Goal: Task Accomplishment & Management: Use online tool/utility

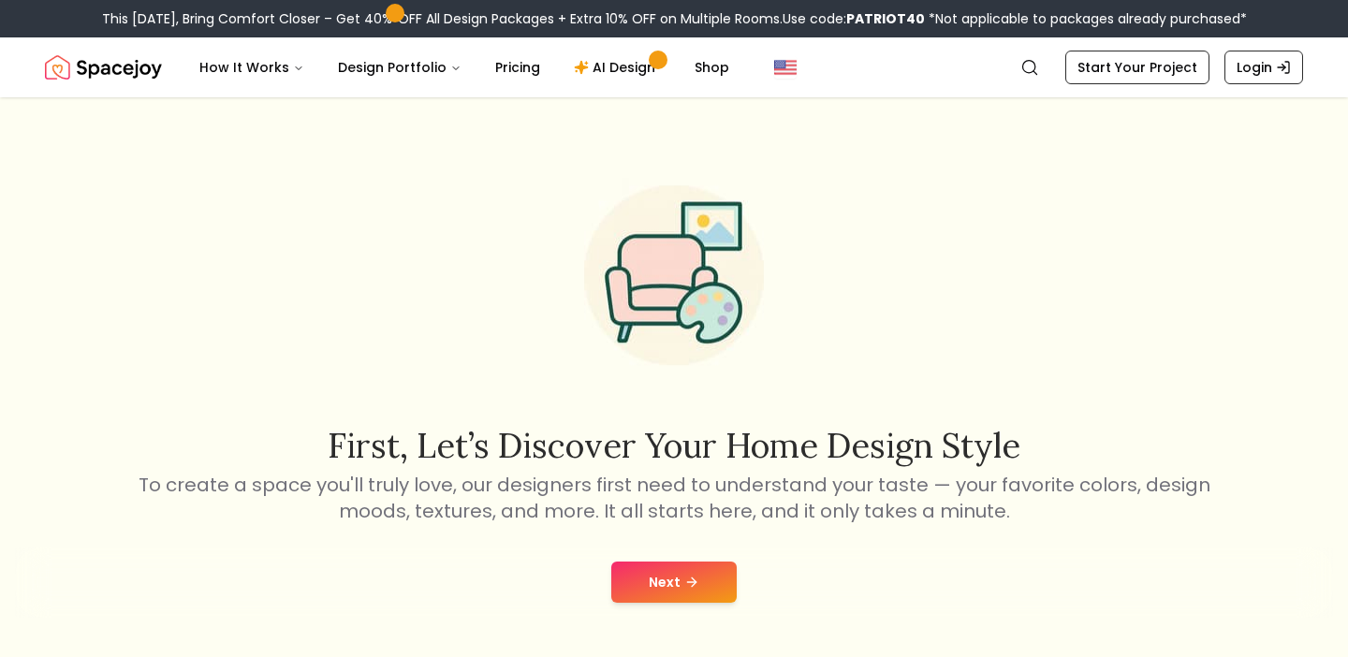
click at [695, 575] on icon at bounding box center [692, 582] width 15 height 15
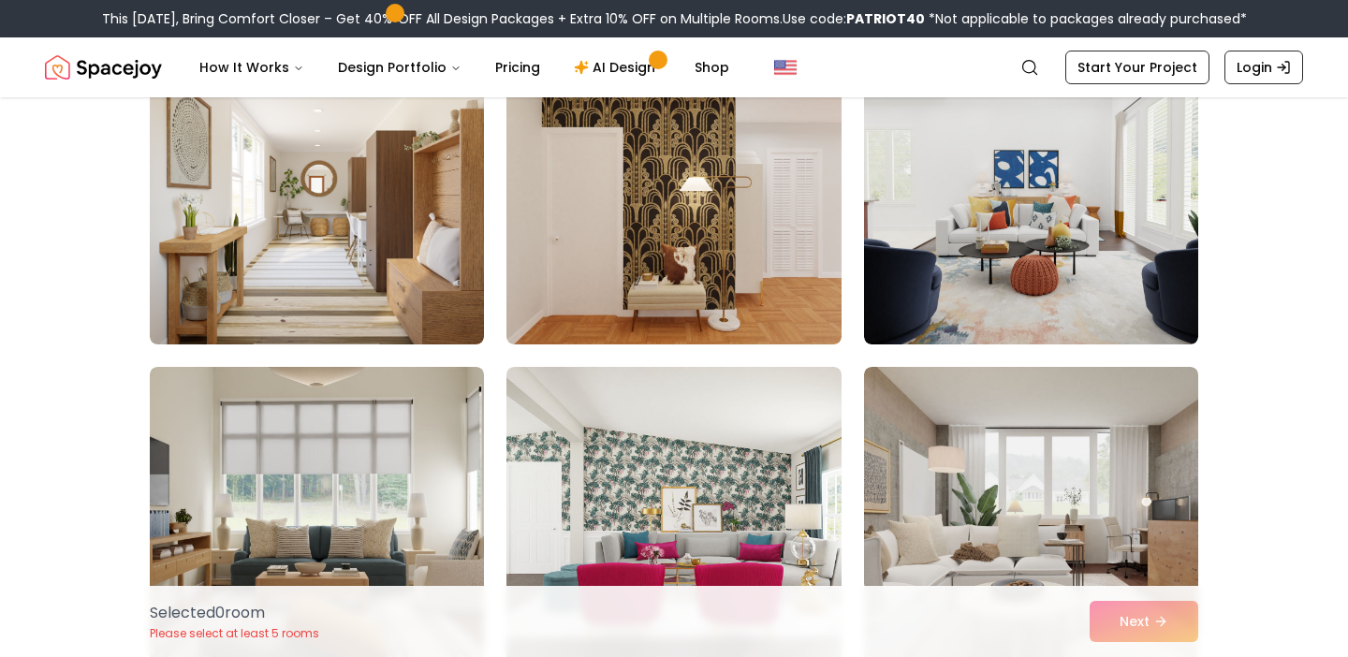
scroll to position [5365, 0]
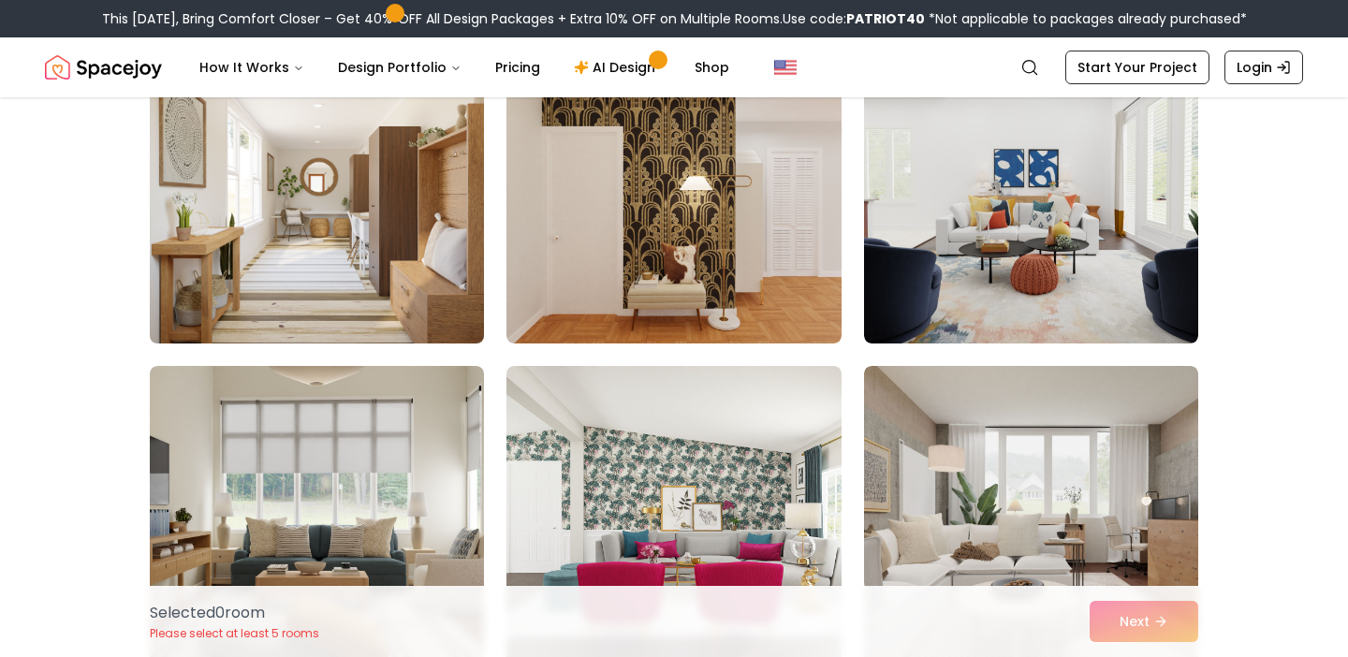
click at [308, 157] on img at bounding box center [316, 194] width 351 height 315
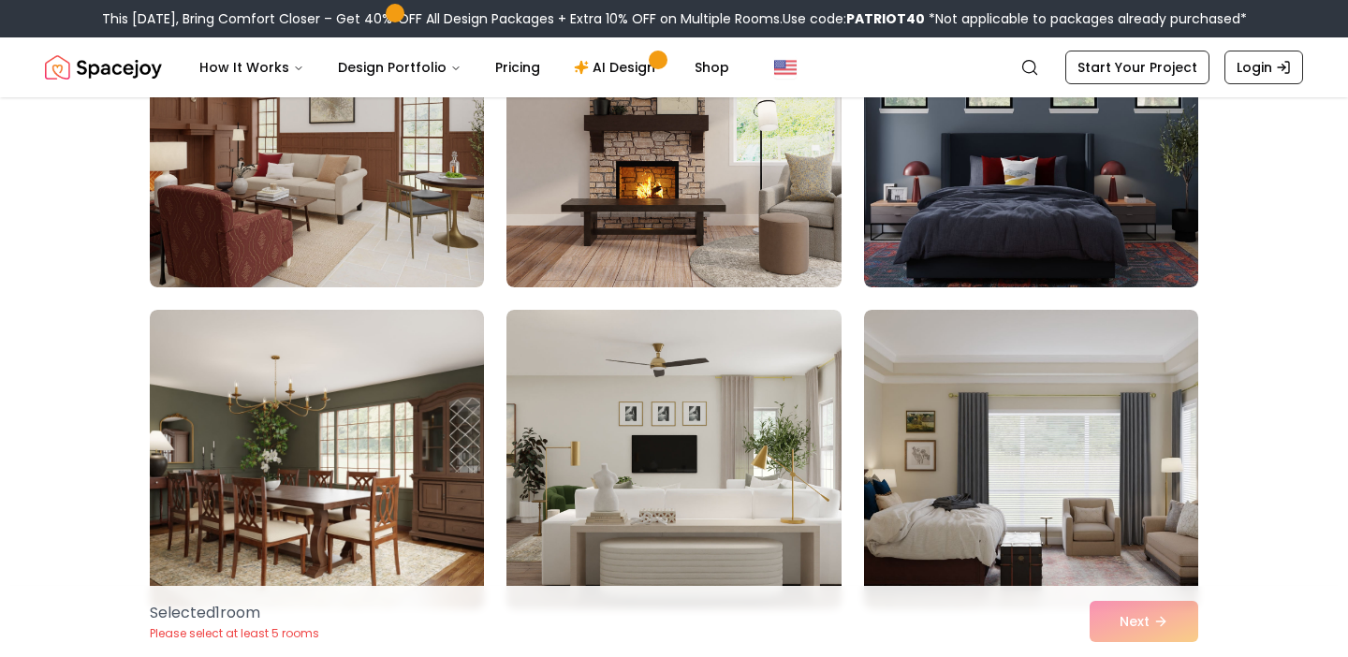
scroll to position [6072, 0]
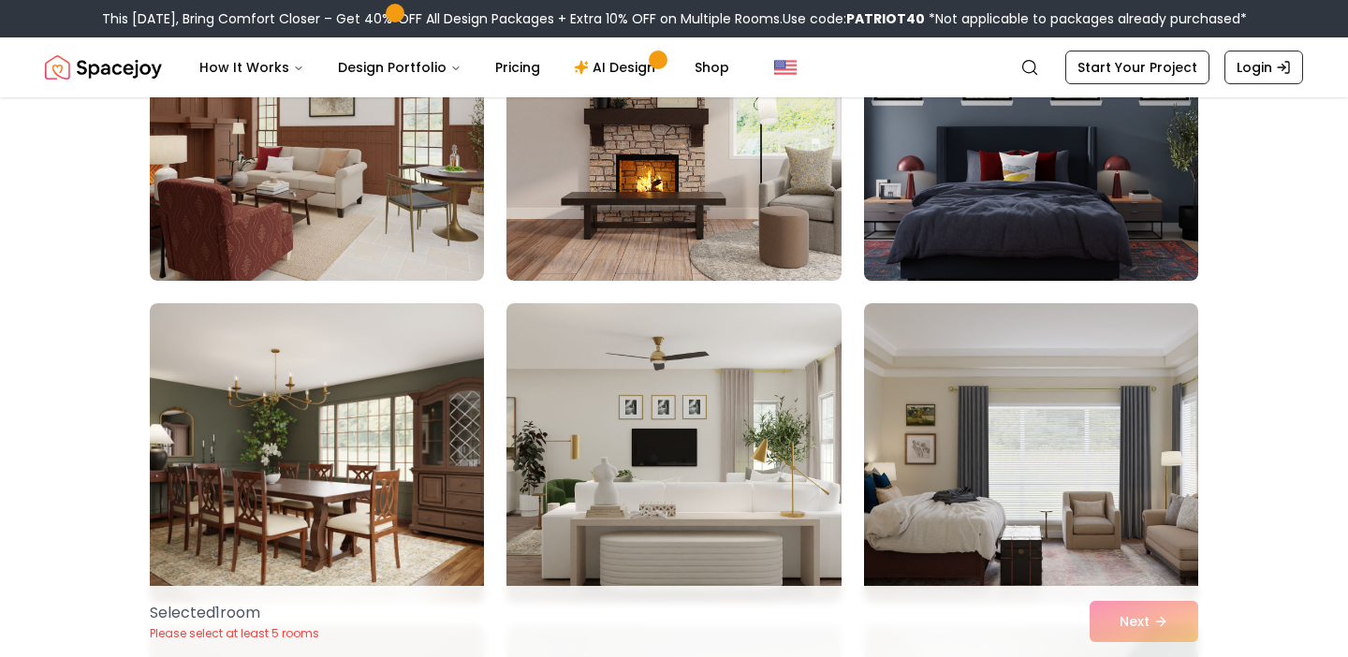
click at [1066, 161] on img at bounding box center [1031, 131] width 351 height 315
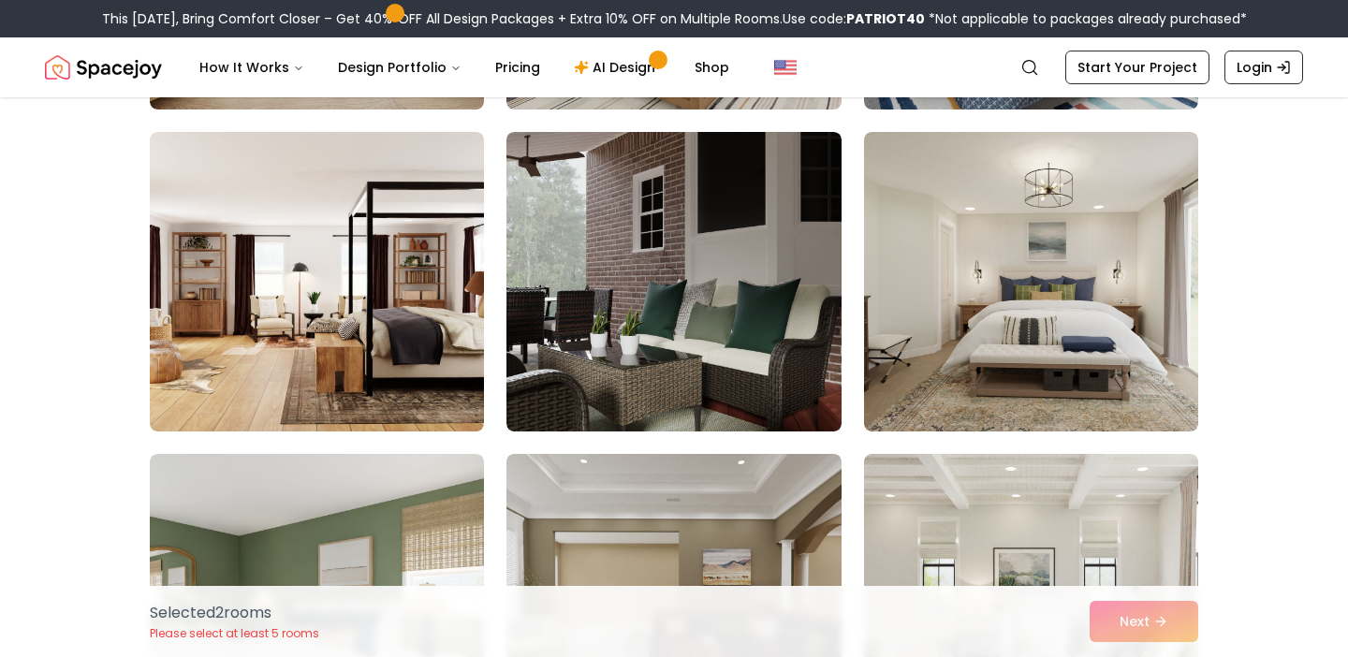
scroll to position [10115, 0]
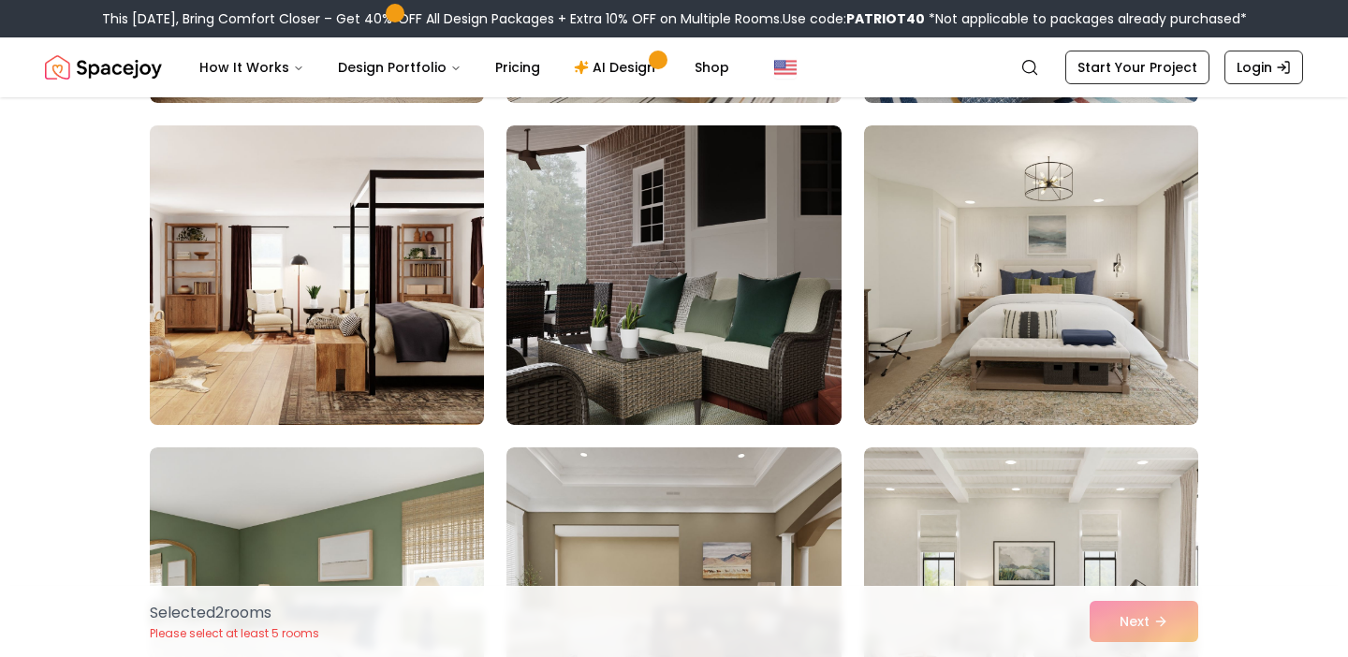
click at [351, 281] on img at bounding box center [316, 275] width 351 height 315
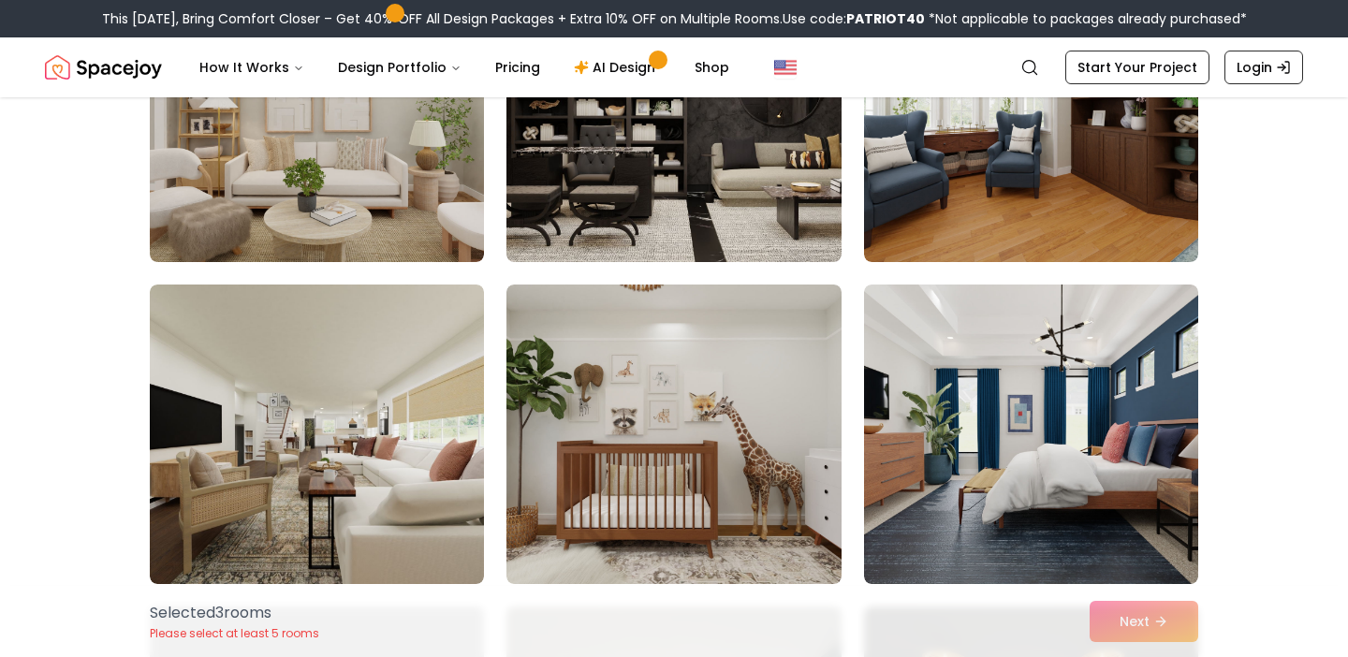
scroll to position [9036, 0]
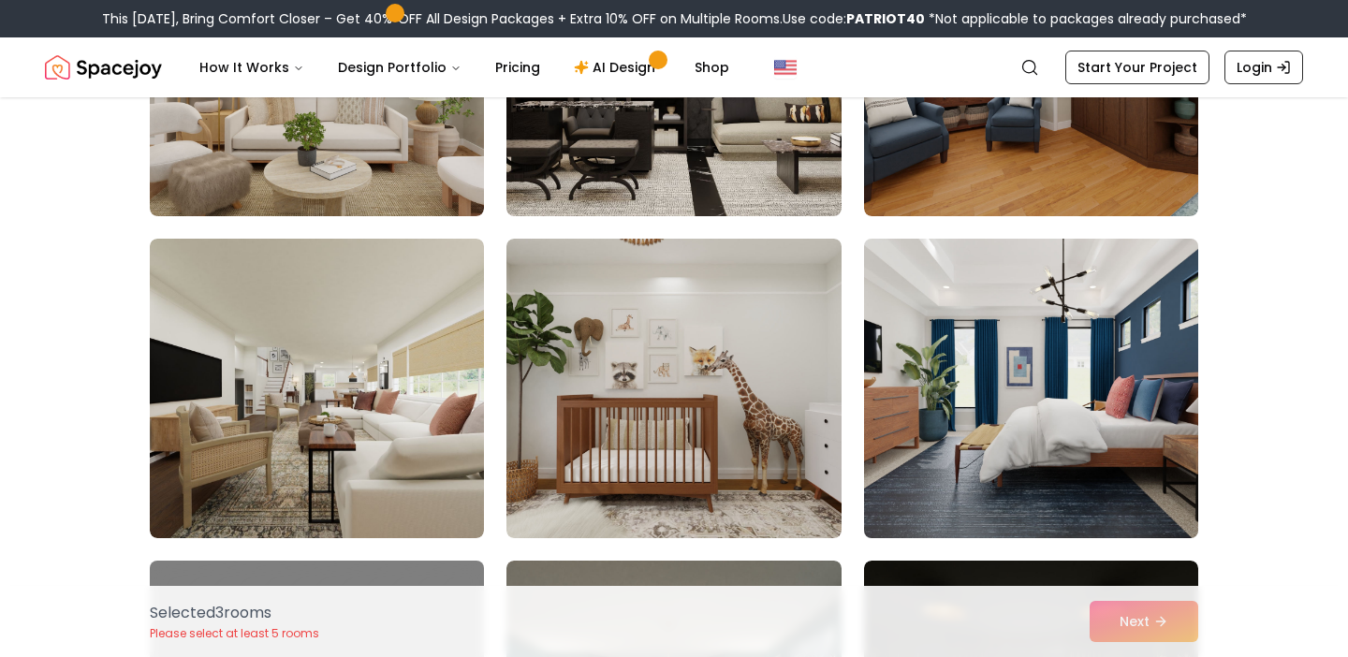
click at [1001, 414] on img at bounding box center [1031, 388] width 351 height 315
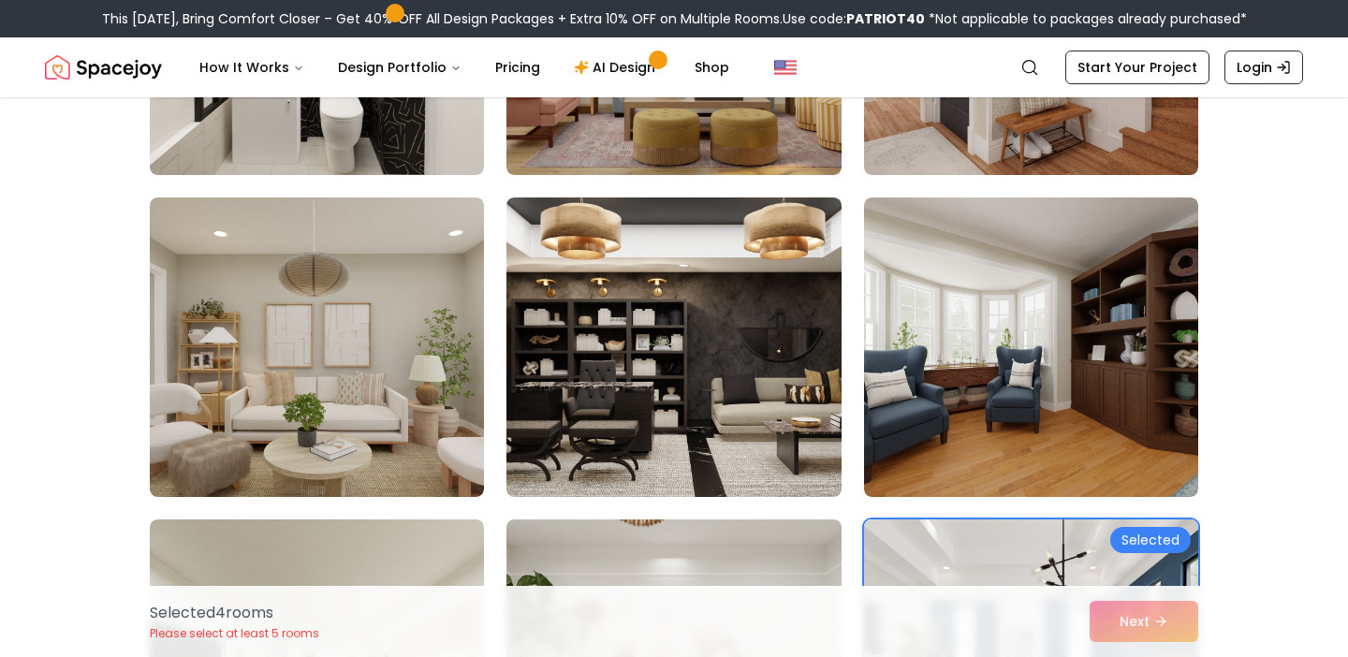
scroll to position [8754, 0]
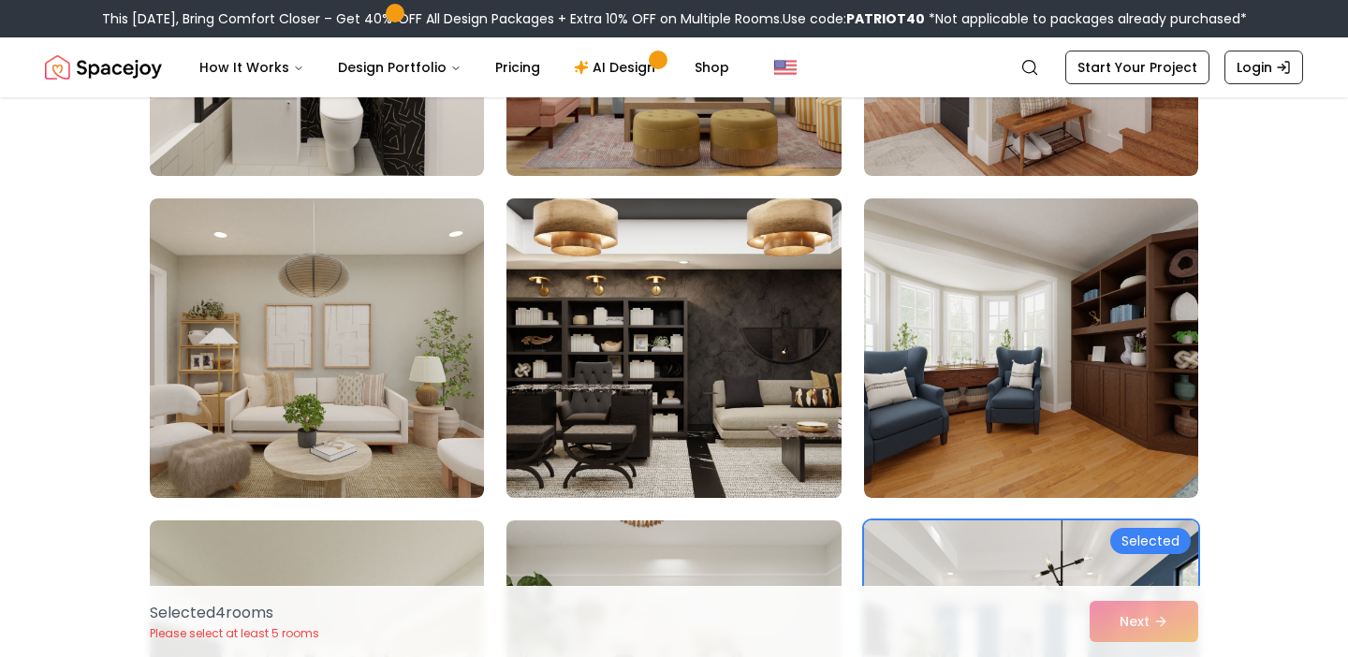
click at [693, 395] on img at bounding box center [673, 348] width 351 height 315
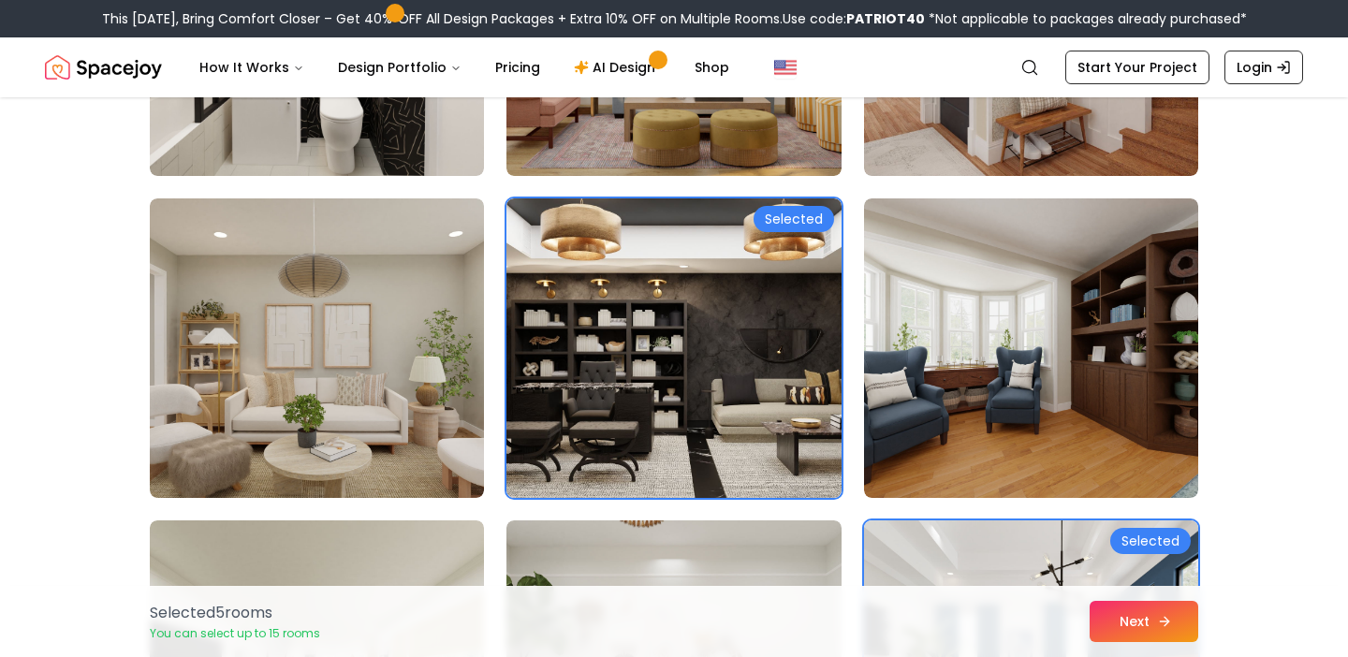
click at [1176, 625] on button "Next" at bounding box center [1144, 621] width 109 height 41
